Goal: Task Accomplishment & Management: Manage account settings

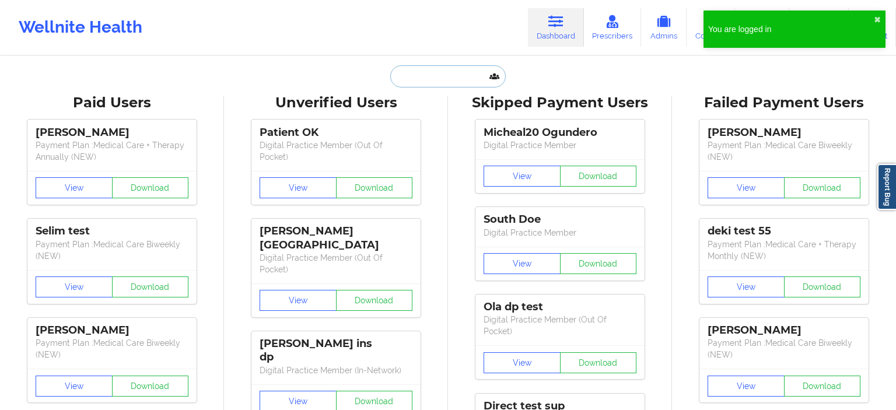
click at [454, 82] on input "text" at bounding box center [448, 76] width 116 height 22
click at [876, 18] on button "✖︎" at bounding box center [877, 19] width 7 height 9
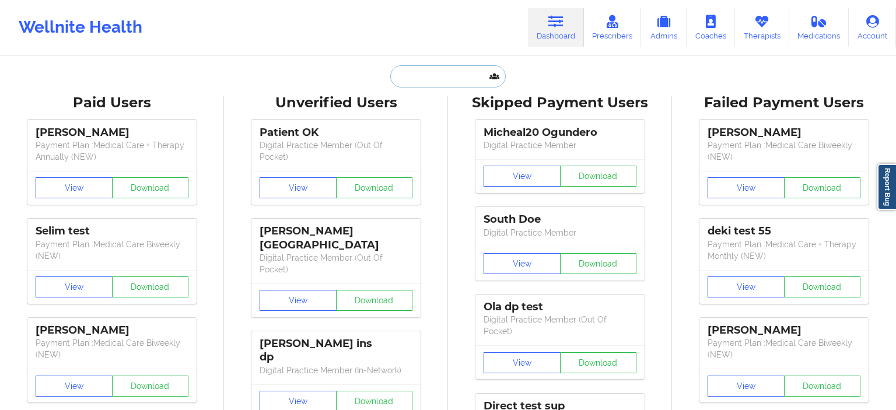
click at [444, 72] on input "text" at bounding box center [448, 76] width 116 height 22
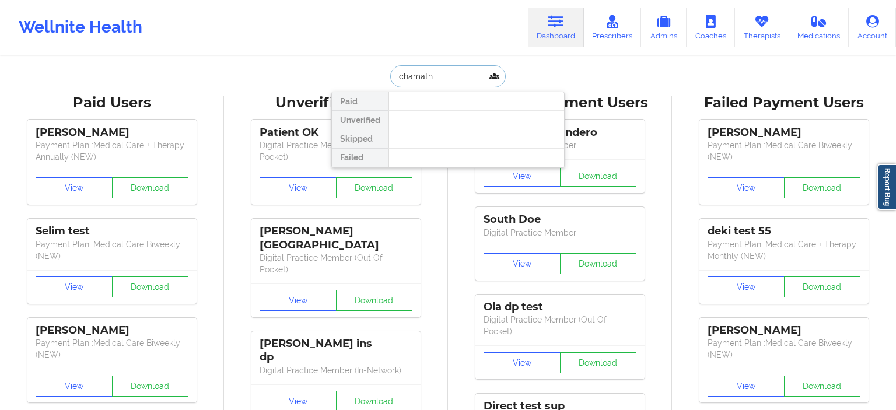
type input "chamath"
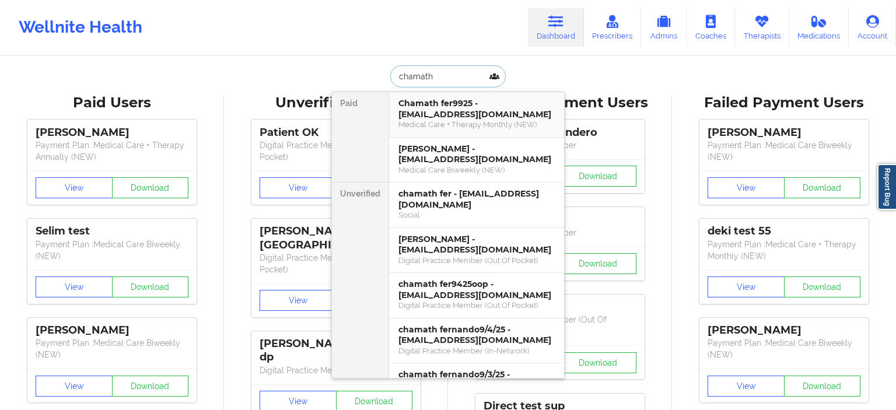
click at [456, 124] on div "Medical Care + Therapy Monthly (NEW)" at bounding box center [476, 125] width 156 height 10
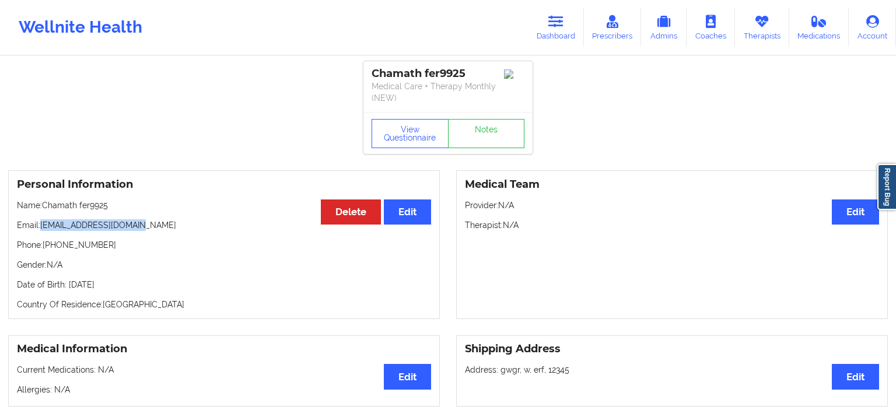
drag, startPoint x: 44, startPoint y: 222, endPoint x: 150, endPoint y: 219, distance: 105.6
click at [150, 219] on p "Email: member9925@yopmail.com" at bounding box center [224, 225] width 414 height 12
copy p "[EMAIL_ADDRESS][DOMAIN_NAME]"
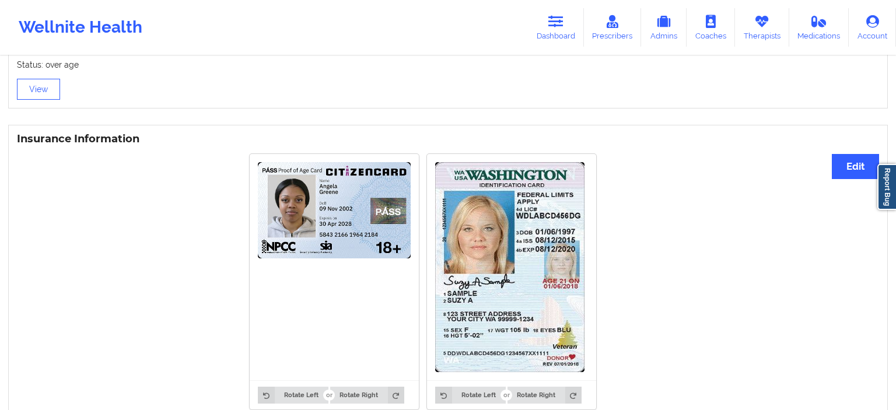
scroll to position [779, 0]
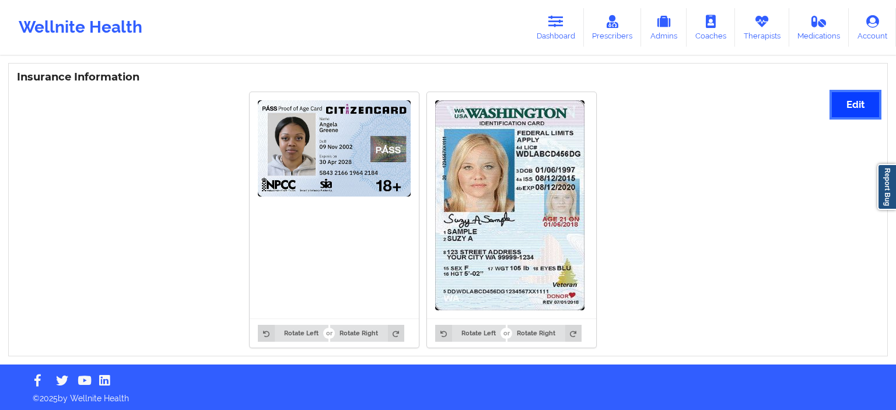
click at [855, 99] on button "Edit" at bounding box center [855, 104] width 47 height 25
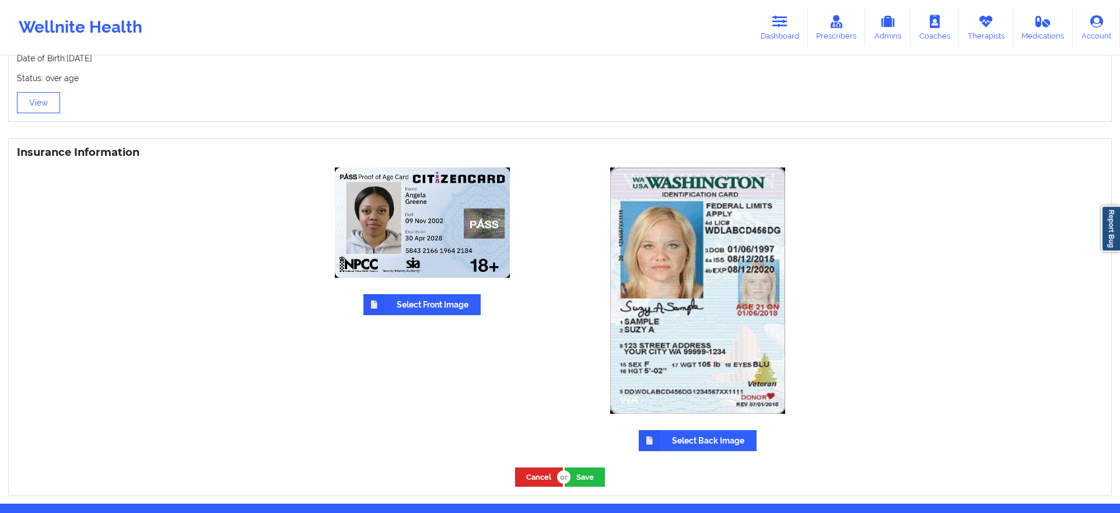
scroll to position [683, 0]
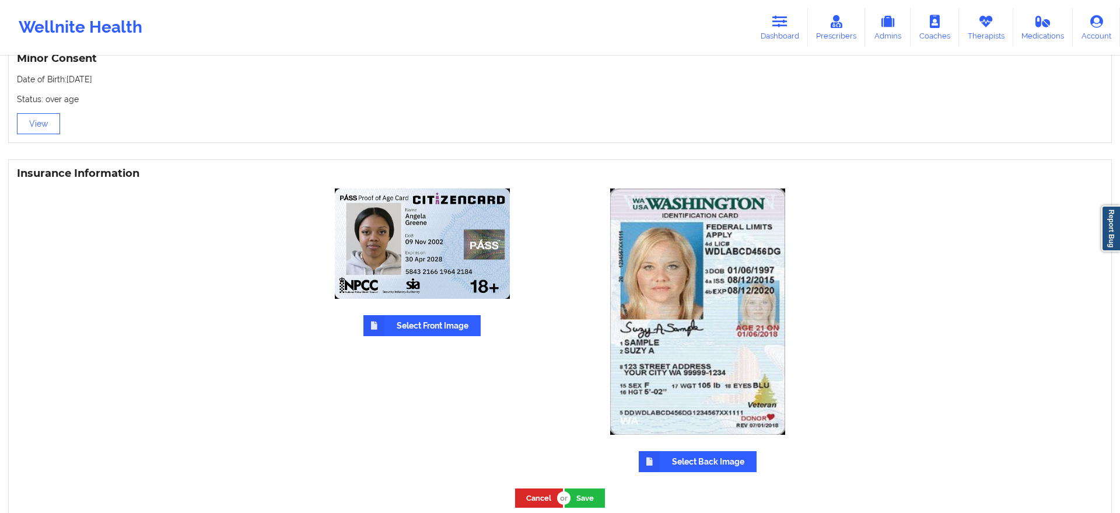
click at [426, 151] on div "Minor Consent Date of Birth: [DEMOGRAPHIC_DATA] Status: over age View" at bounding box center [560, 94] width 1120 height 115
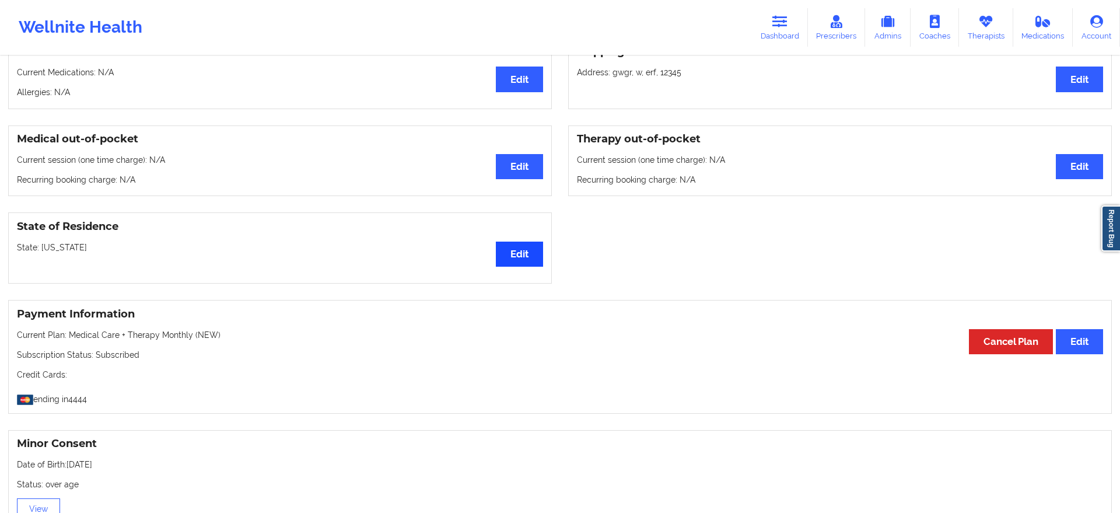
scroll to position [476, 0]
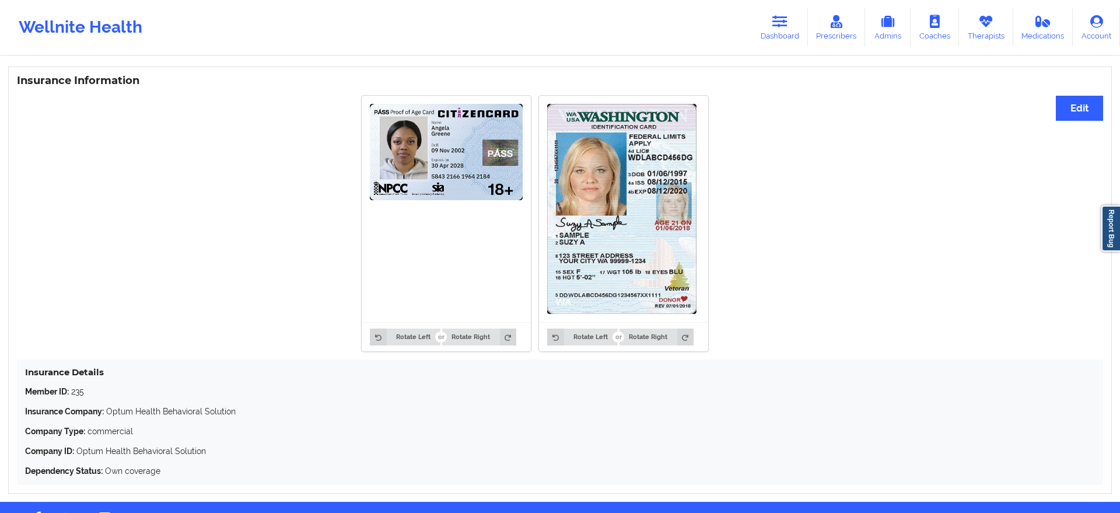
scroll to position [812, 0]
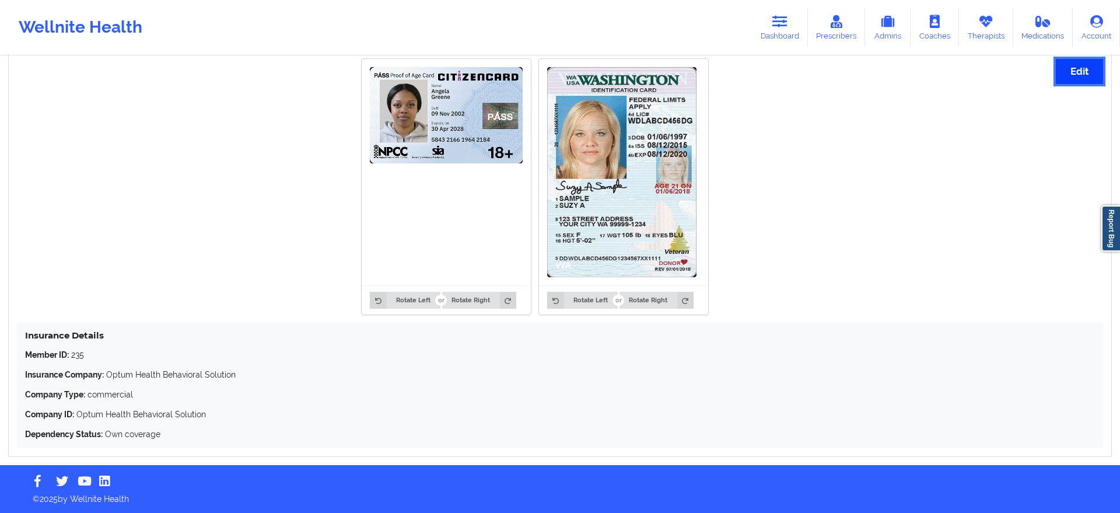
click at [1082, 75] on button "Edit" at bounding box center [1079, 71] width 47 height 25
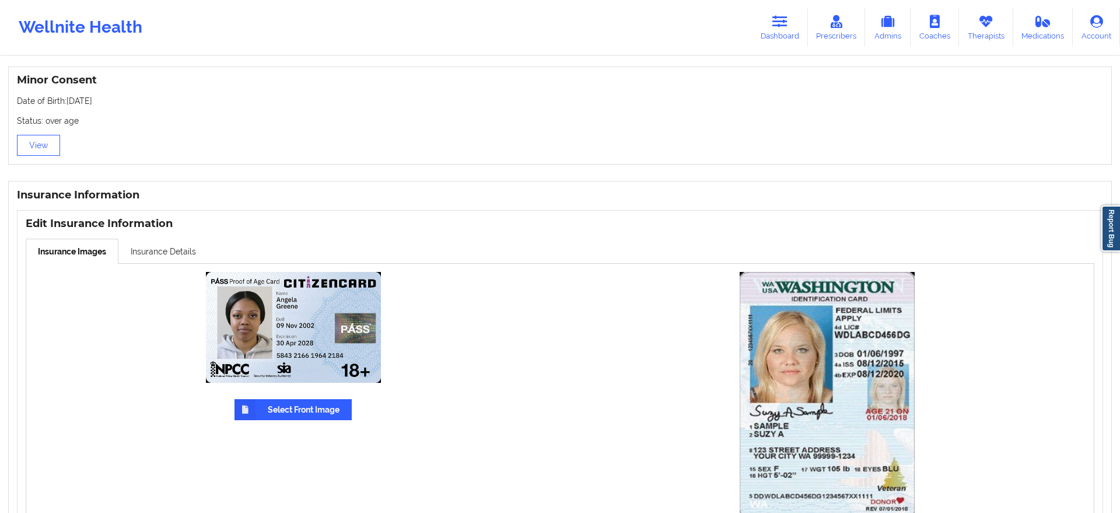
scroll to position [821, 0]
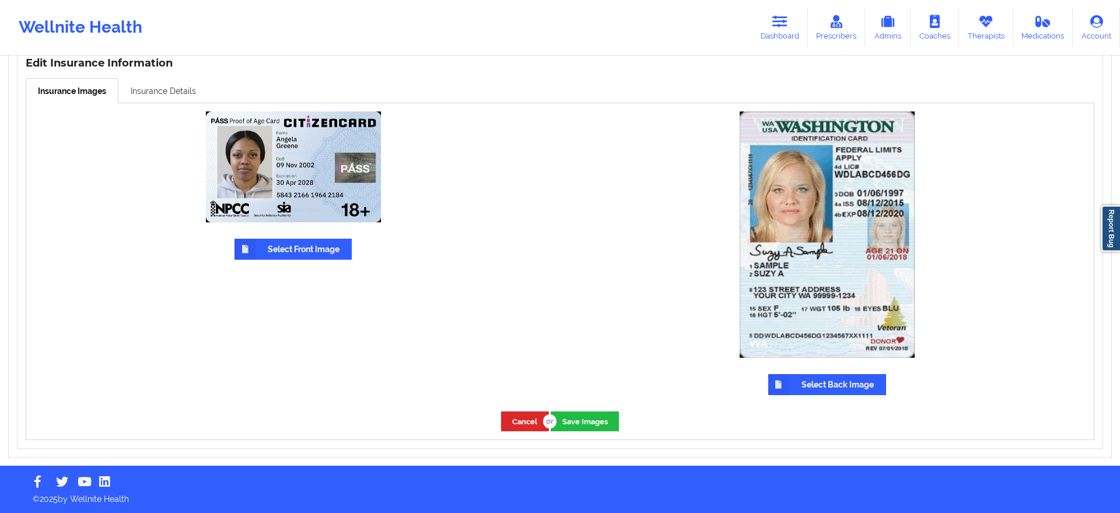
click at [172, 90] on link "Insurance Details" at bounding box center [163, 90] width 90 height 25
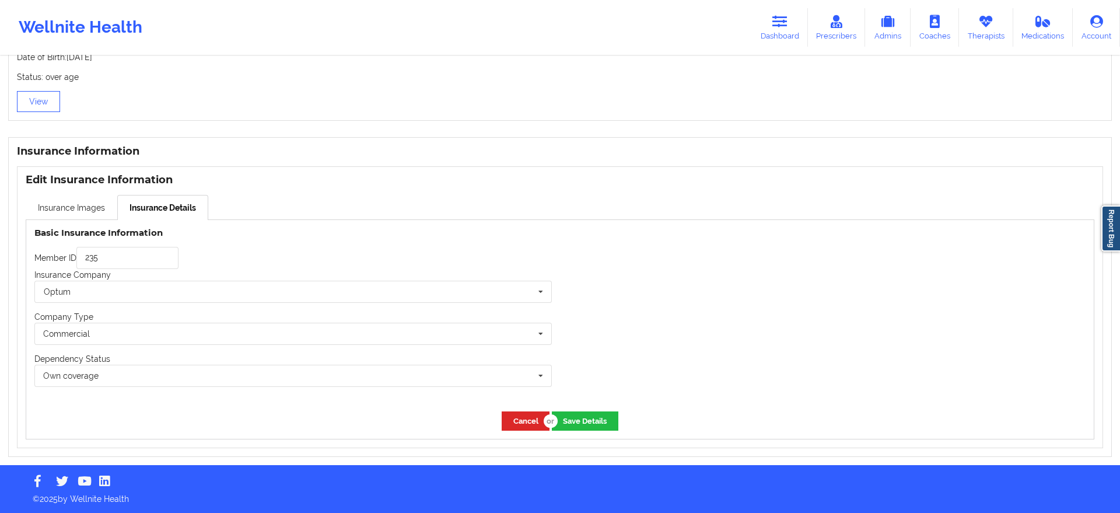
scroll to position [705, 0]
click at [131, 262] on input "235" at bounding box center [127, 258] width 102 height 22
click at [599, 425] on button "Save Details" at bounding box center [585, 420] width 67 height 19
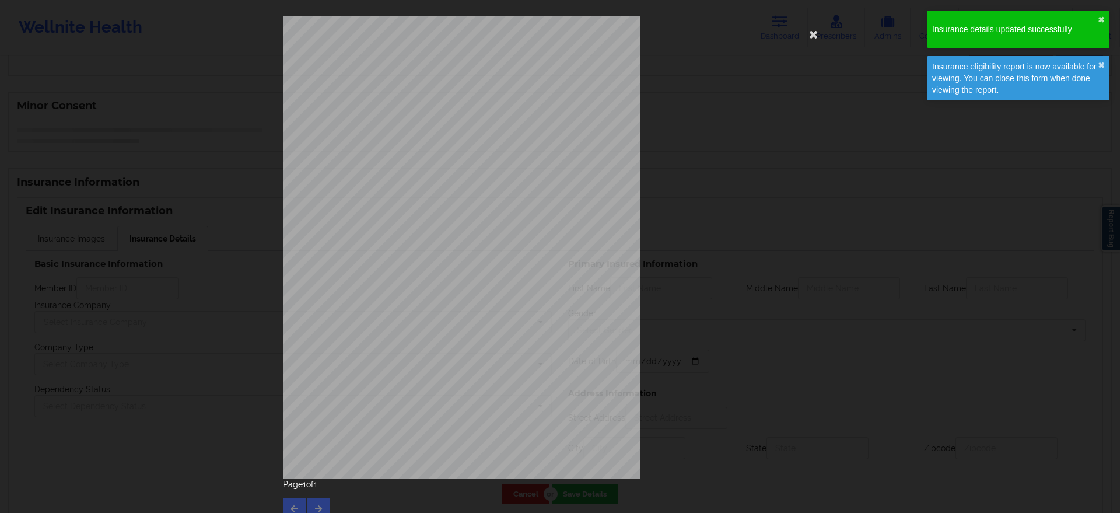
type input "235"
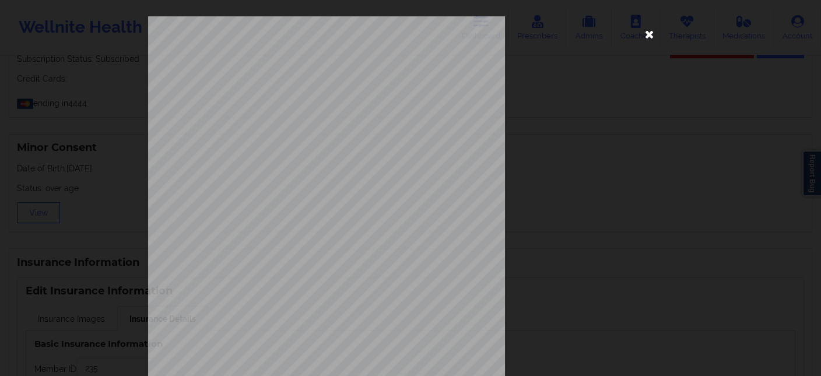
click at [651, 31] on icon at bounding box center [650, 34] width 19 height 19
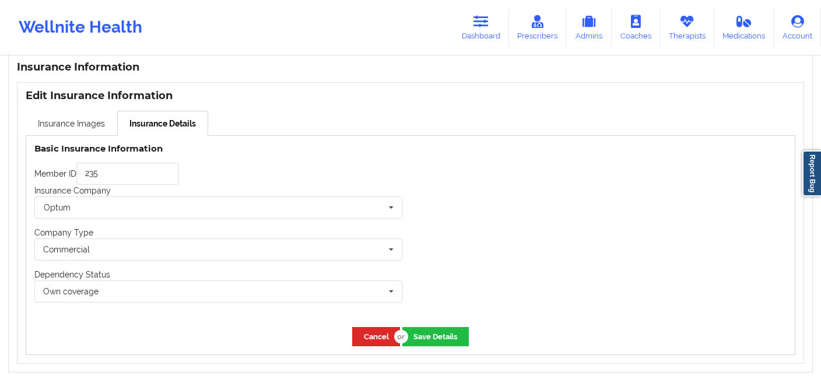
scroll to position [837, 0]
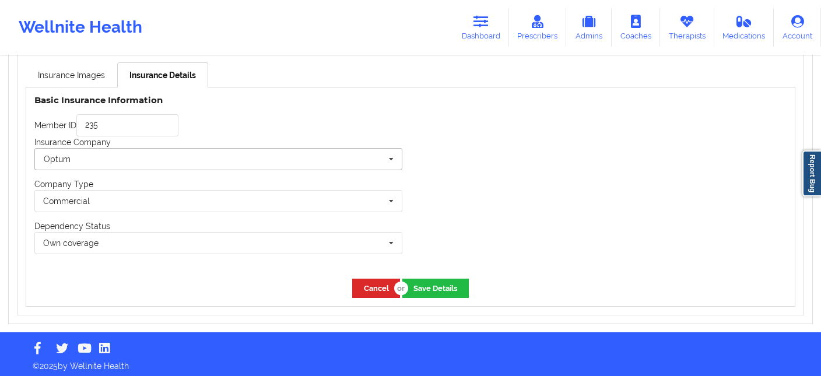
click at [309, 153] on input "text" at bounding box center [219, 159] width 367 height 21
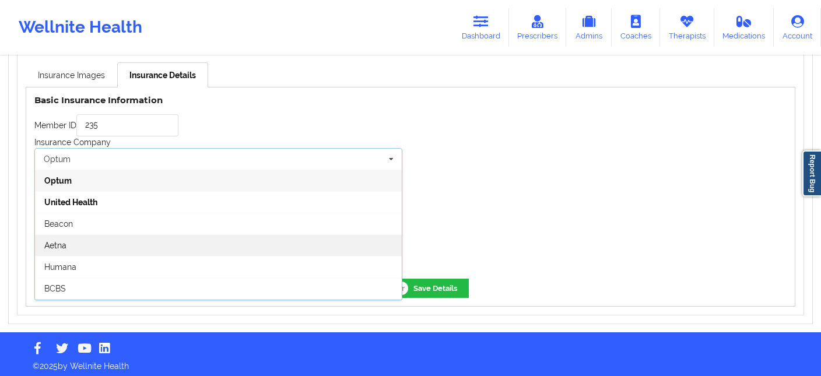
click at [236, 240] on div "Aetna" at bounding box center [218, 246] width 367 height 22
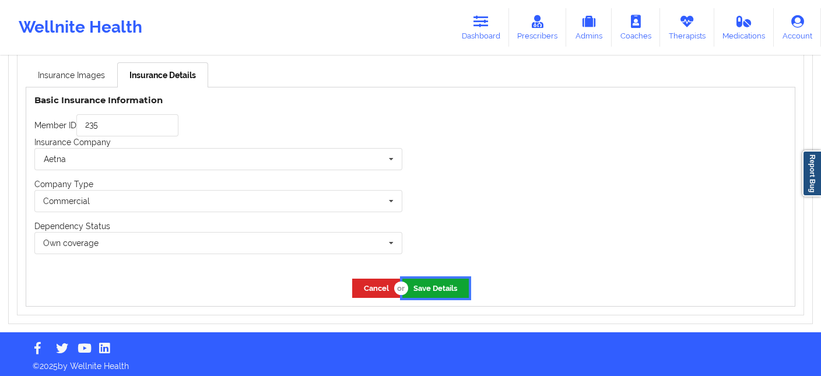
click at [453, 288] on button "Save Details" at bounding box center [436, 288] width 67 height 19
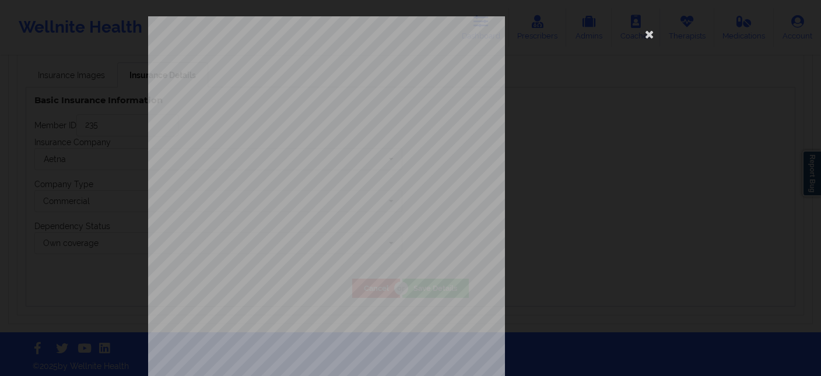
drag, startPoint x: 650, startPoint y: 28, endPoint x: 642, endPoint y: 52, distance: 25.3
click at [649, 28] on icon at bounding box center [650, 34] width 19 height 19
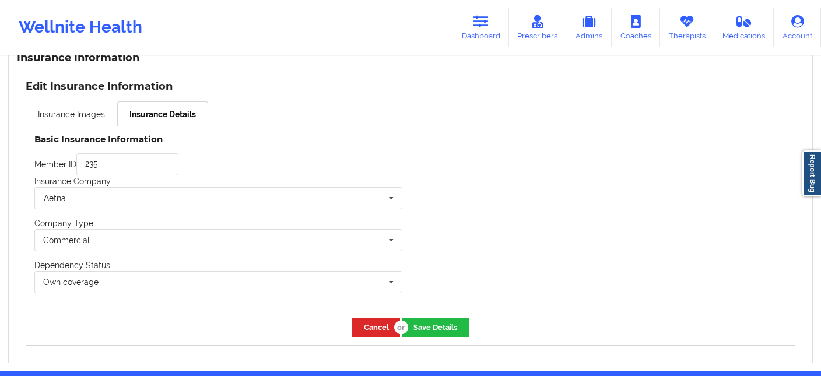
scroll to position [800, 0]
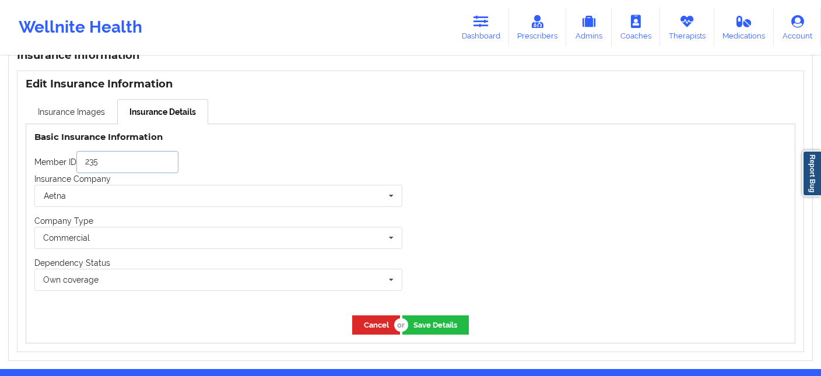
click at [130, 163] on input "235" at bounding box center [127, 162] width 102 height 22
type input "23577"
click at [448, 316] on button "Save Details" at bounding box center [436, 325] width 67 height 19
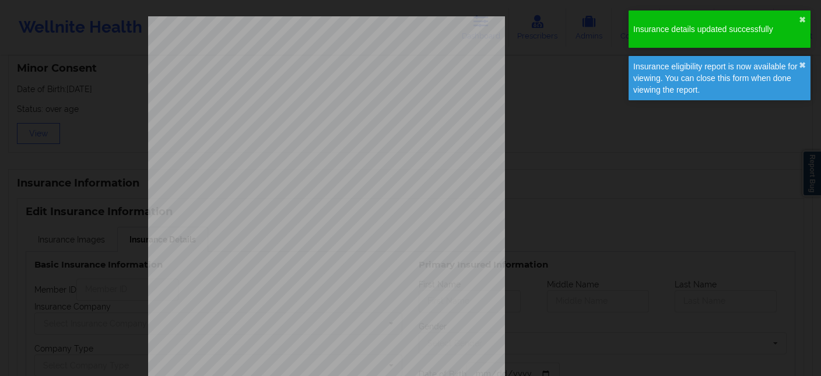
type input "23577"
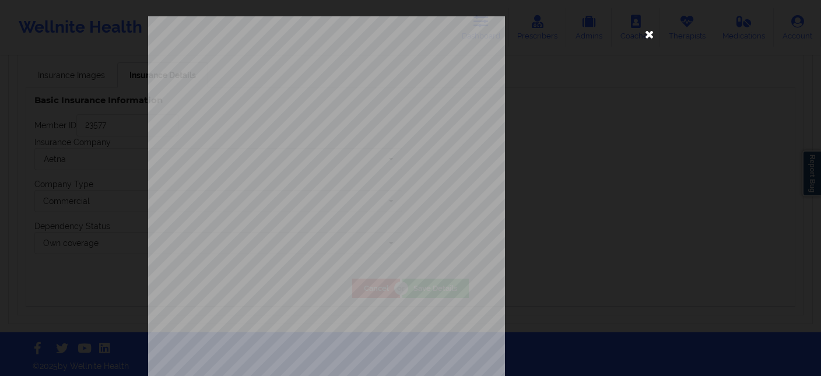
click at [649, 33] on icon at bounding box center [650, 34] width 19 height 19
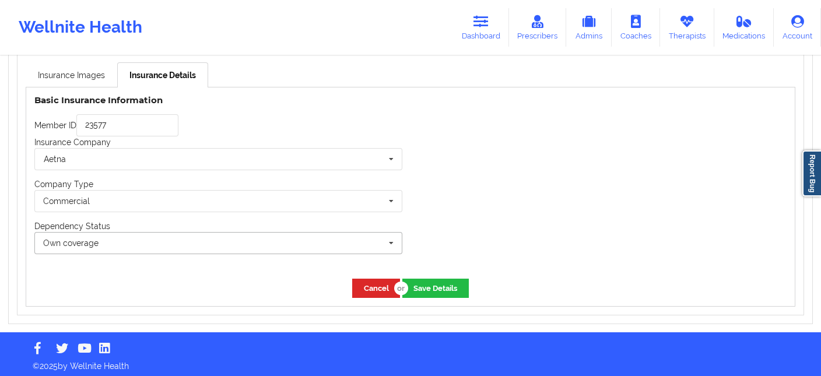
scroll to position [714, 0]
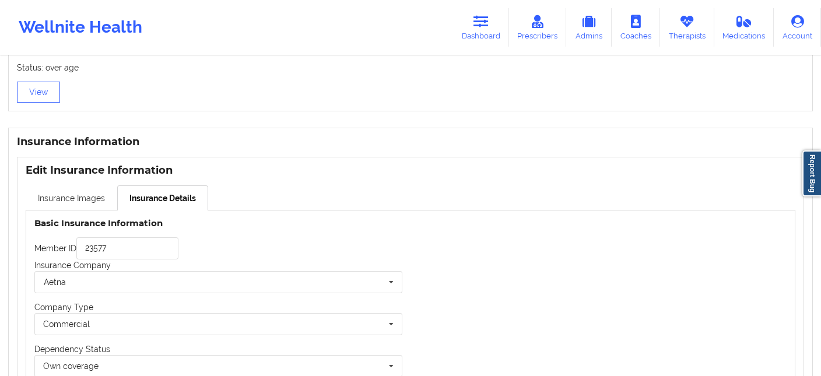
click at [62, 197] on link "Insurance Images" at bounding box center [72, 198] width 92 height 25
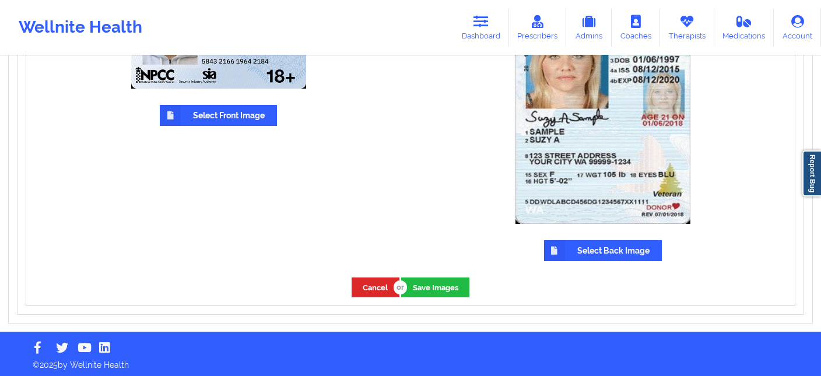
scroll to position [709, 0]
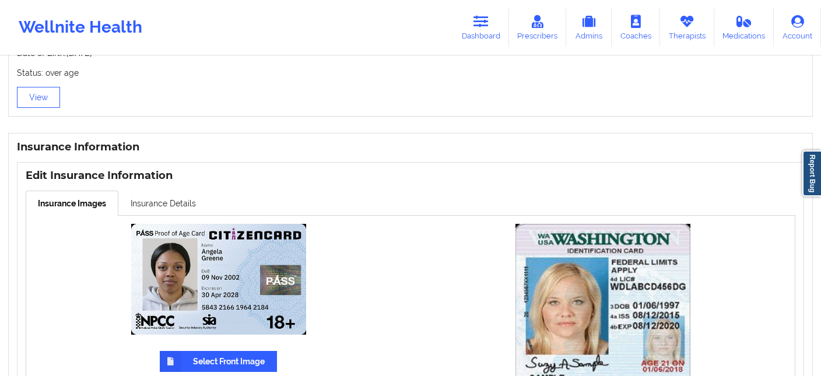
click at [148, 181] on div "Edit Insurance Information Insurance Images Insurance Details Select Front Imag…" at bounding box center [411, 361] width 788 height 399
click at [155, 204] on link "Insurance Details" at bounding box center [163, 203] width 90 height 25
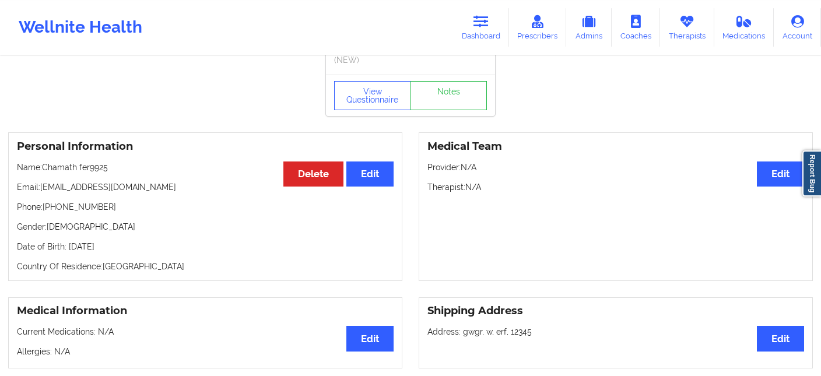
scroll to position [37, 0]
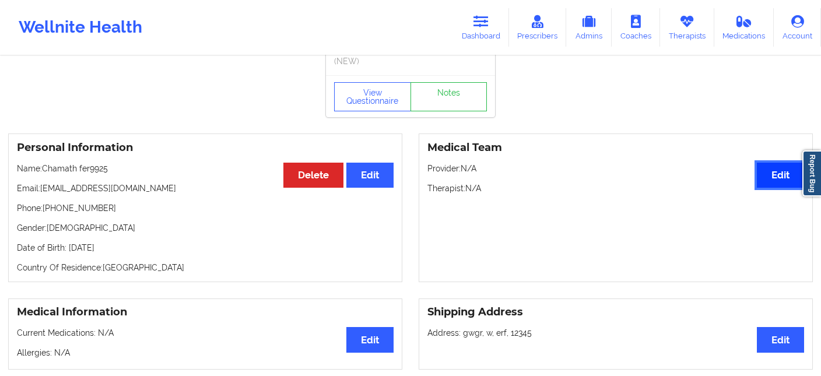
click at [771, 177] on button "Edit" at bounding box center [780, 175] width 47 height 25
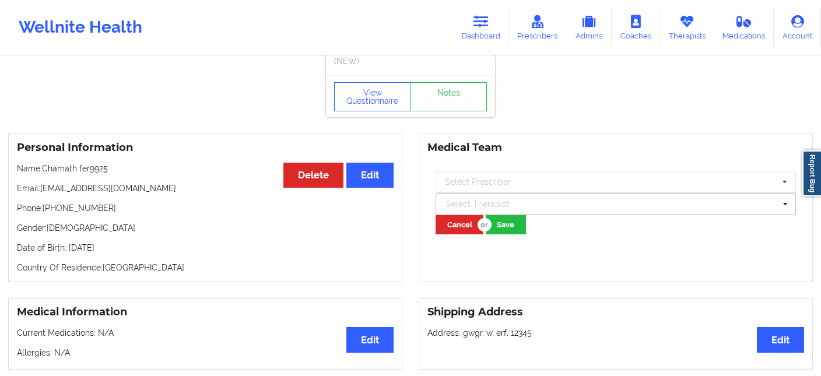
click at [530, 200] on div at bounding box center [610, 204] width 329 height 14
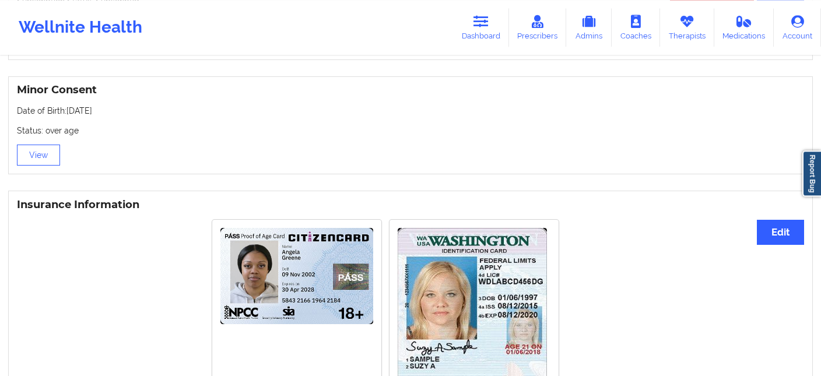
scroll to position [638, 0]
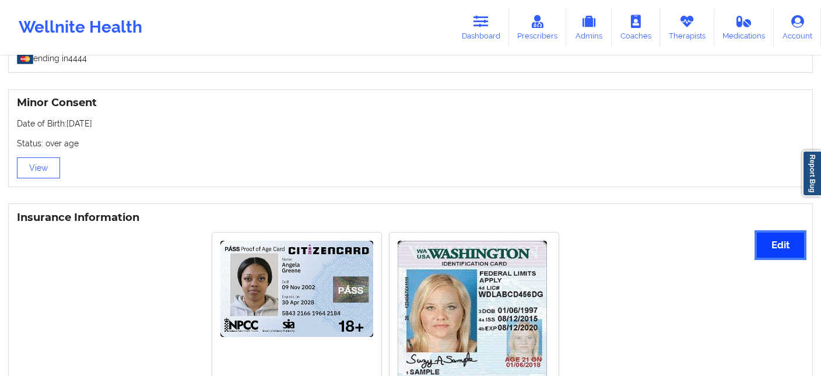
click at [781, 251] on button "Edit" at bounding box center [780, 245] width 47 height 25
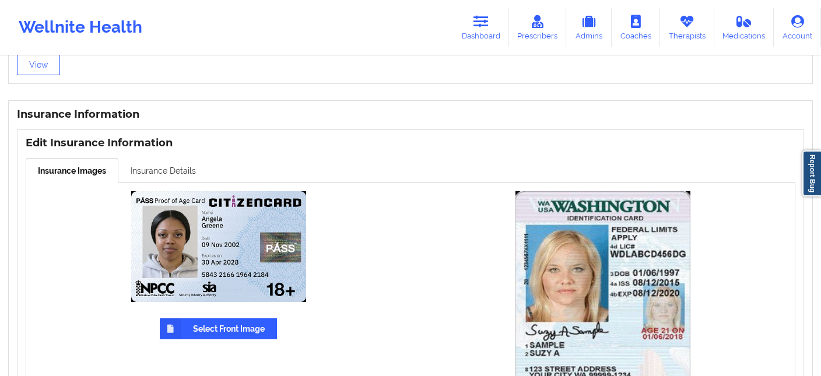
click at [146, 166] on link "Insurance Details" at bounding box center [163, 170] width 90 height 25
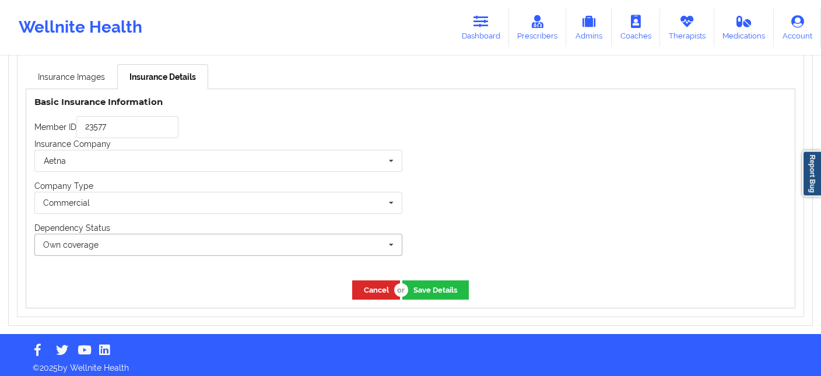
scroll to position [837, 0]
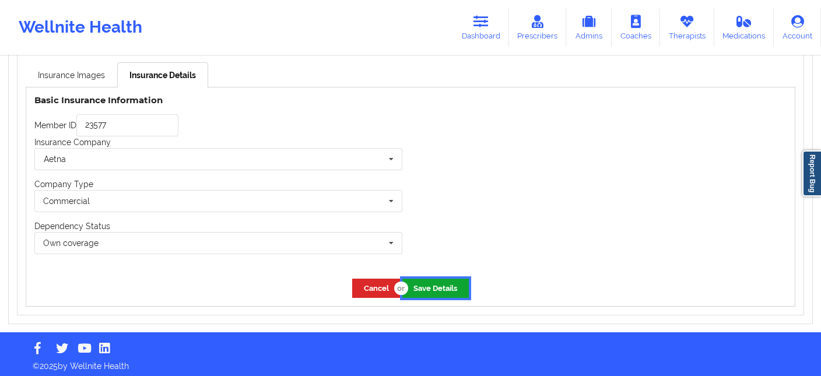
click at [432, 289] on button "Save Details" at bounding box center [436, 288] width 67 height 19
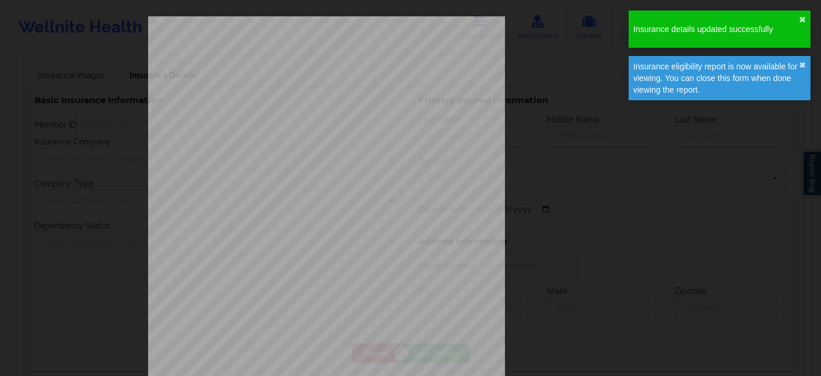
type input "23577"
